Goal: Find contact information: Find contact information

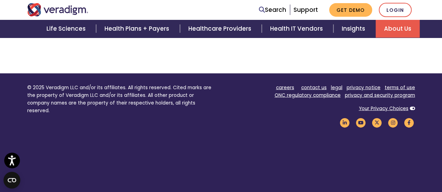
scroll to position [606, 0]
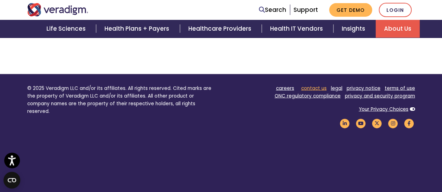
click at [314, 85] on link "contact us" at bounding box center [314, 88] width 26 height 7
